Goal: Use online tool/utility: Utilize a website feature to perform a specific function

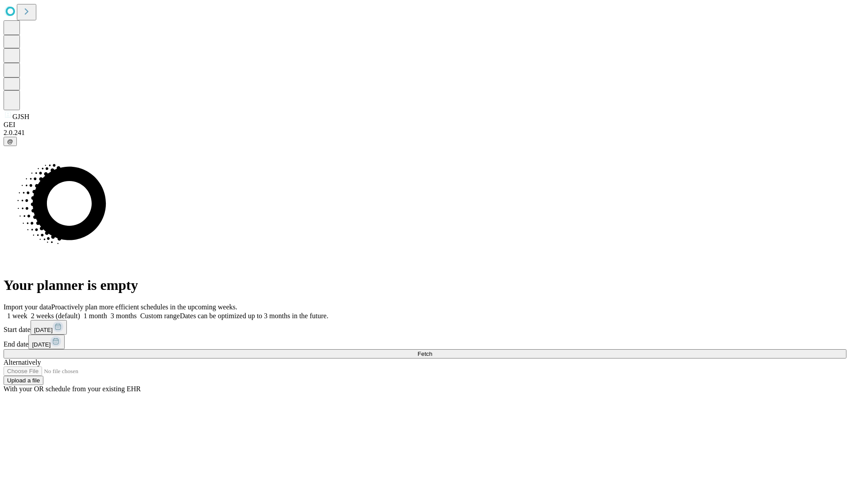
click at [432, 350] on span "Fetch" at bounding box center [424, 353] width 15 height 7
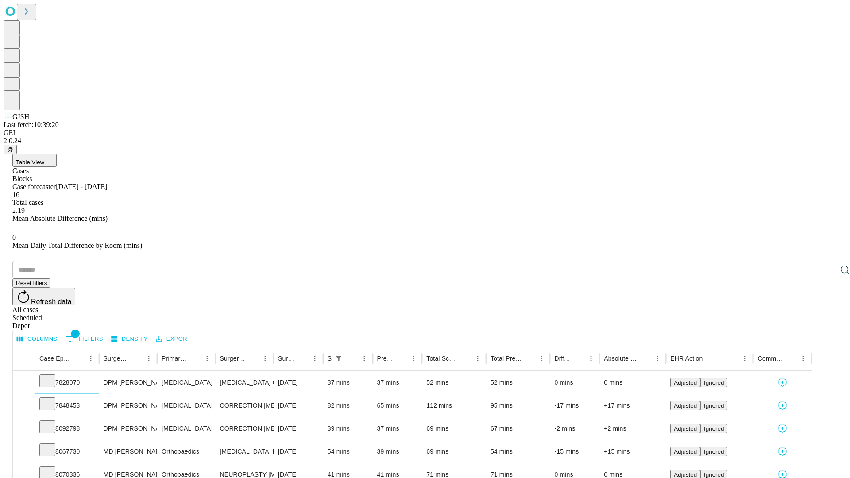
click at [52, 376] on icon at bounding box center [47, 380] width 9 height 9
